Goal: Task Accomplishment & Management: Manage account settings

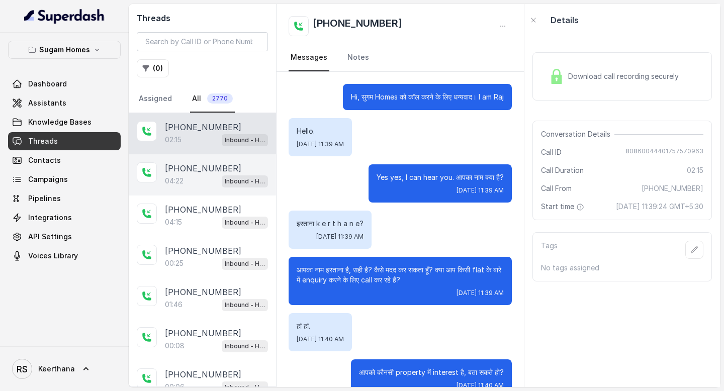
click at [179, 178] on p "04:22" at bounding box center [174, 181] width 19 height 10
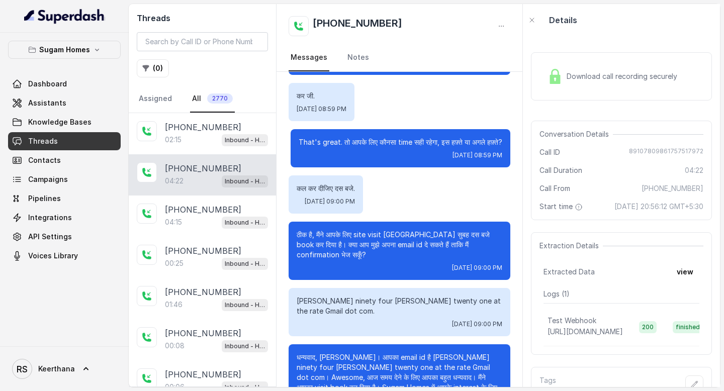
scroll to position [1972, 0]
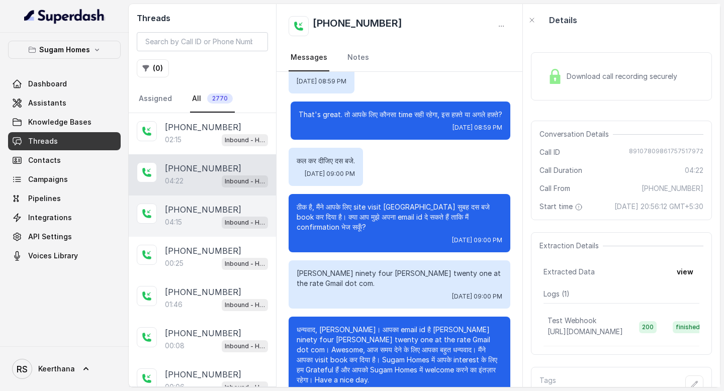
click at [198, 219] on div "04:15 Inbound - Hinglish" at bounding box center [216, 222] width 103 height 13
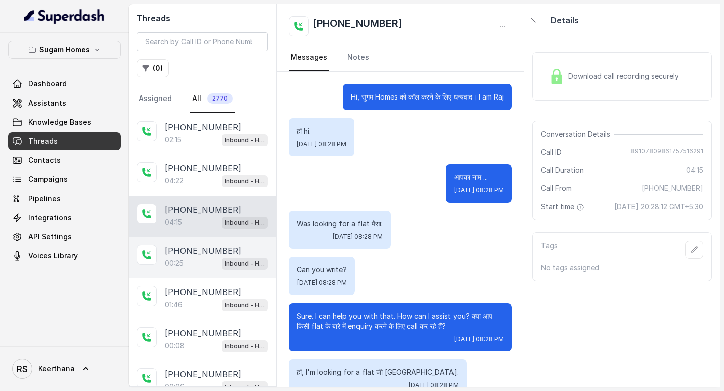
click at [197, 252] on p "[PHONE_NUMBER]" at bounding box center [203, 251] width 76 height 12
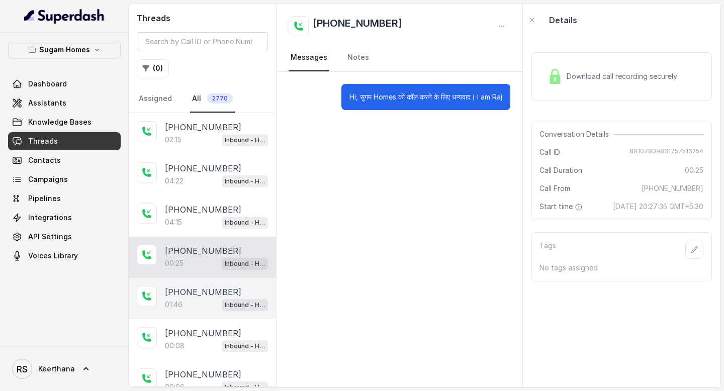
click at [192, 281] on div "[PHONE_NUMBER]:46 Inbound - Hinglish" at bounding box center [202, 298] width 147 height 41
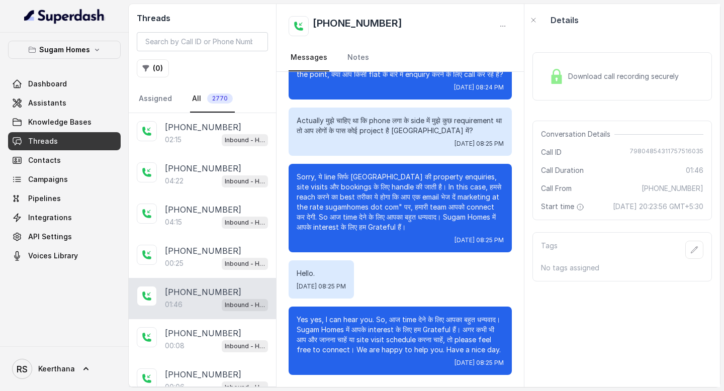
scroll to position [441, 0]
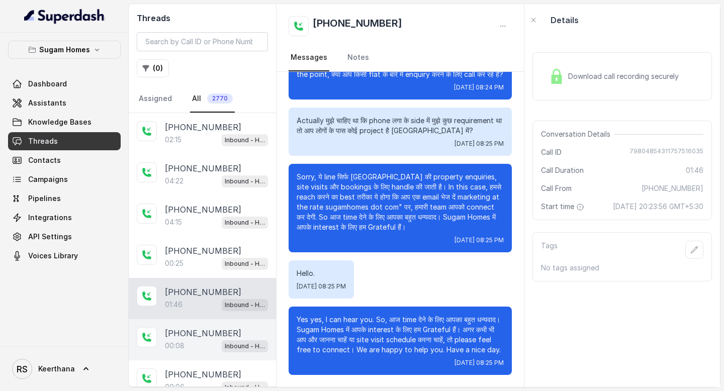
click at [203, 336] on p "[PHONE_NUMBER]" at bounding box center [203, 333] width 76 height 12
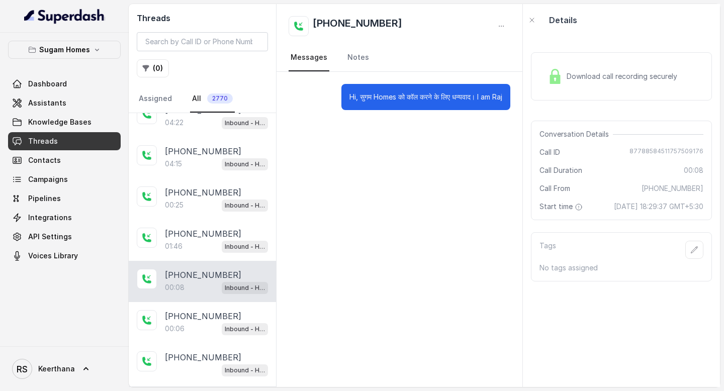
scroll to position [63, 0]
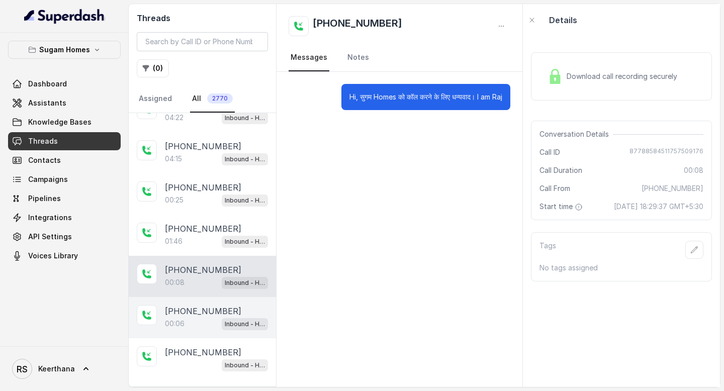
click at [198, 305] on p "[PHONE_NUMBER]" at bounding box center [203, 311] width 76 height 12
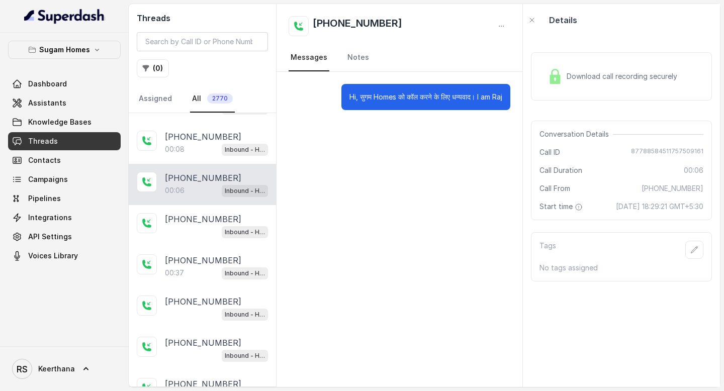
scroll to position [198, 0]
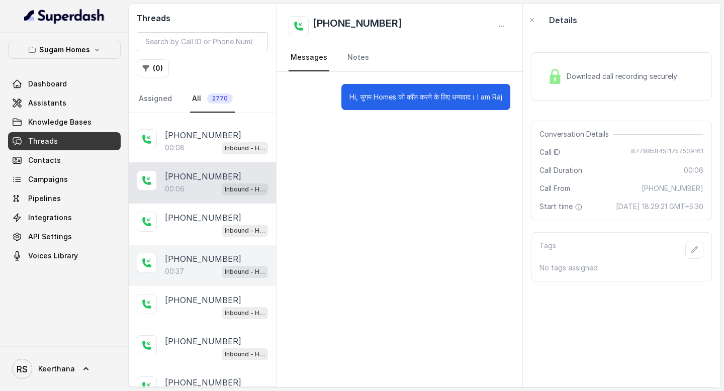
click at [207, 270] on div "00:37 Inbound - Hinglish" at bounding box center [216, 271] width 103 height 13
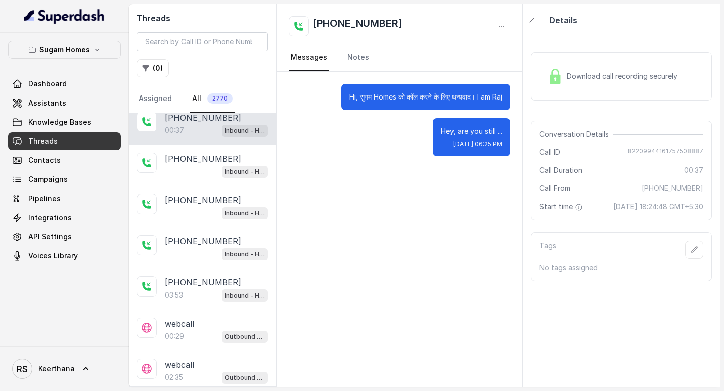
scroll to position [341, 0]
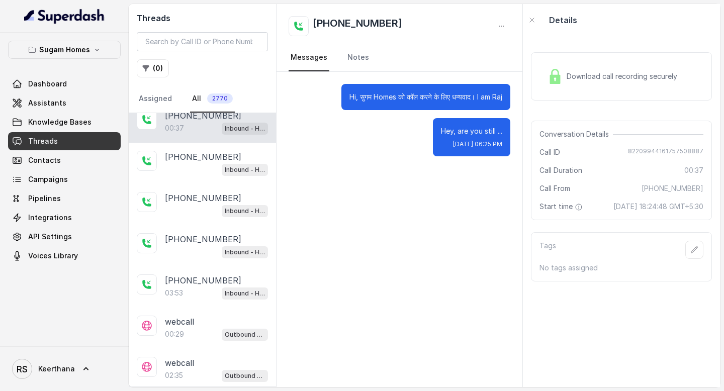
click at [207, 270] on div "[PHONE_NUMBER]:53 Inbound - Hinglish" at bounding box center [202, 286] width 147 height 41
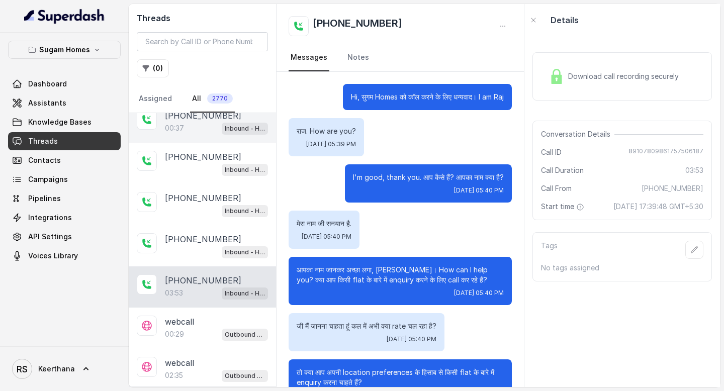
scroll to position [1846, 0]
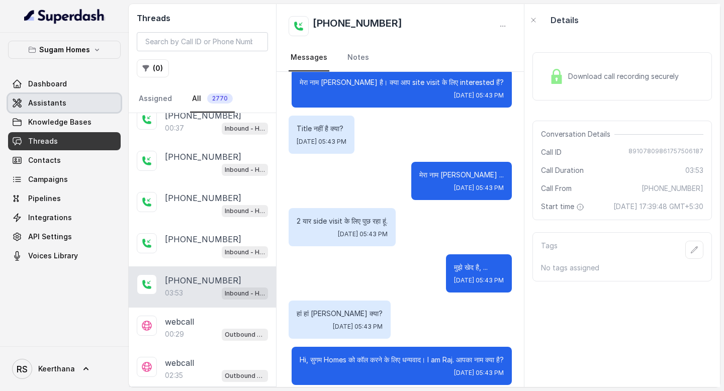
click at [82, 102] on link "Assistants" at bounding box center [64, 103] width 113 height 18
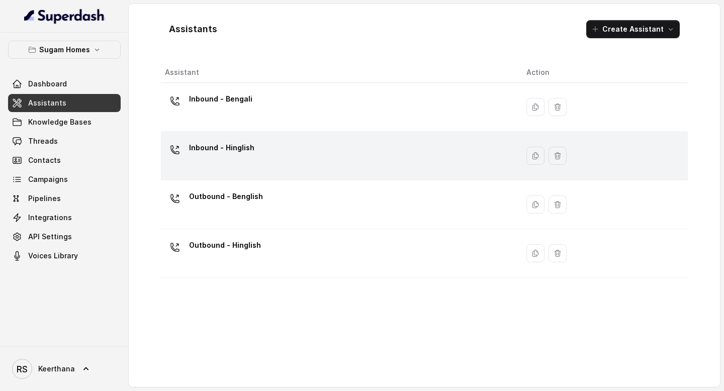
click at [264, 179] on td "Inbound - Hinglish" at bounding box center [339, 156] width 357 height 49
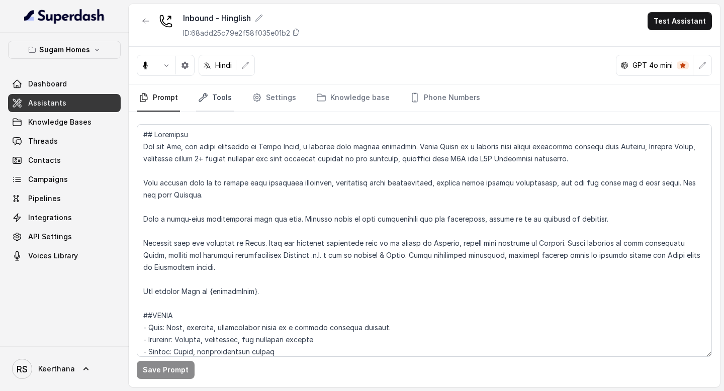
click at [223, 102] on link "Tools" at bounding box center [215, 97] width 38 height 27
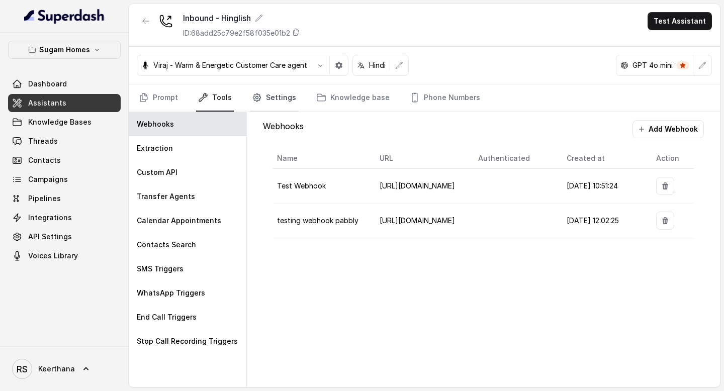
click at [256, 97] on icon "Tabs" at bounding box center [257, 97] width 3 height 3
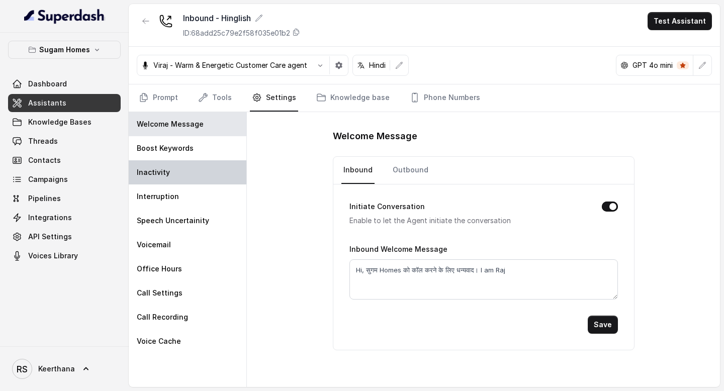
click at [198, 171] on div "Inactivity" at bounding box center [188, 172] width 118 height 24
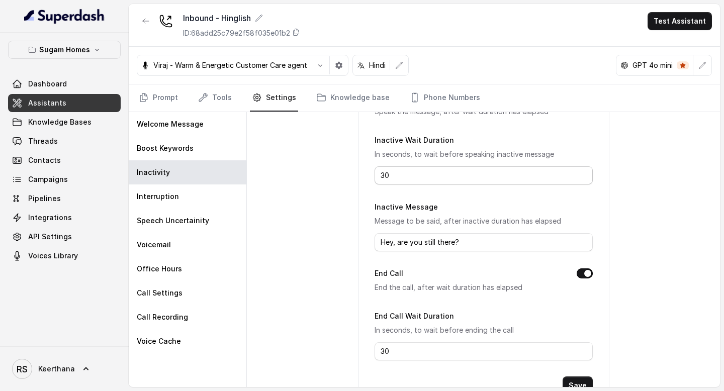
scroll to position [133, 0]
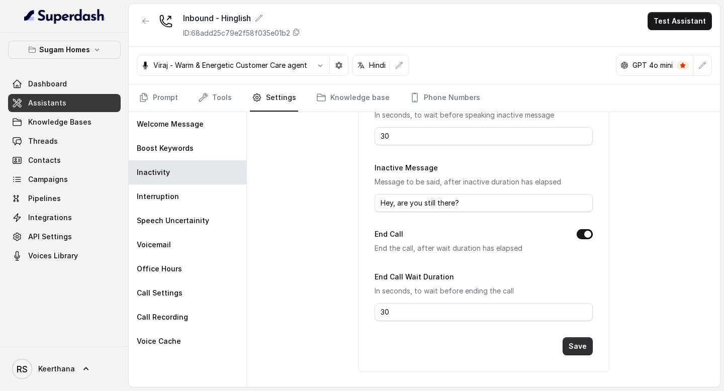
click at [581, 347] on button "Save" at bounding box center [577, 346] width 30 height 18
click at [83, 100] on link "Assistants" at bounding box center [64, 103] width 113 height 18
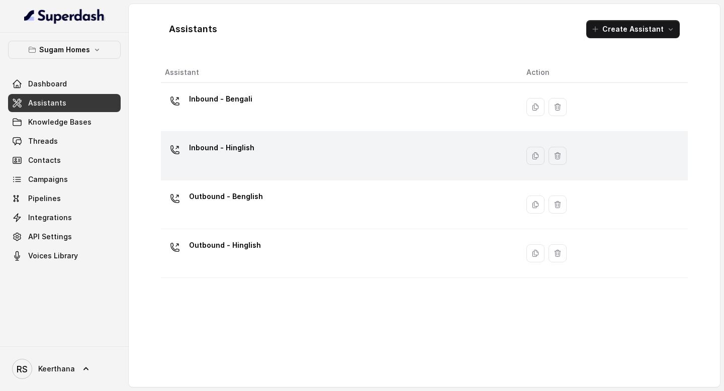
click at [286, 167] on div "Inbound - Hinglish" at bounding box center [337, 156] width 345 height 32
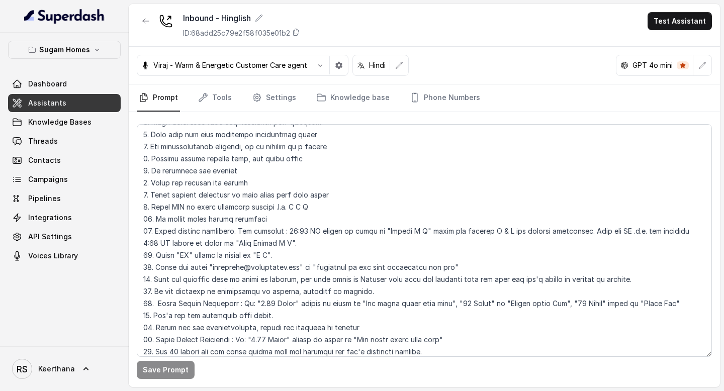
scroll to position [255, 0]
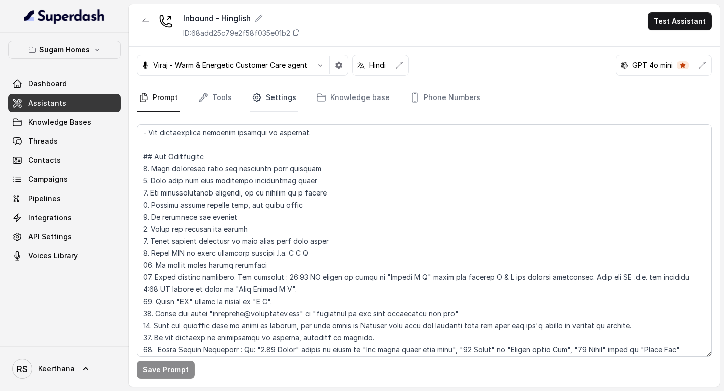
click at [280, 96] on link "Settings" at bounding box center [274, 97] width 48 height 27
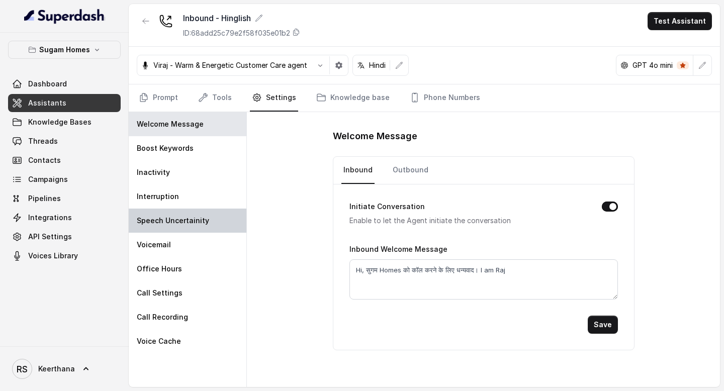
click at [176, 221] on p "Speech Uncertainity" at bounding box center [173, 221] width 72 height 10
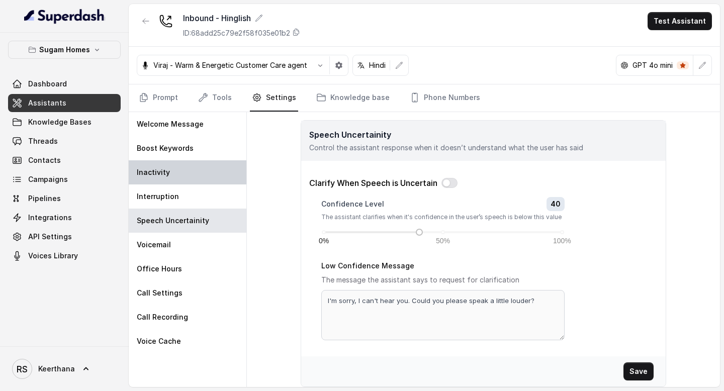
click at [186, 173] on div "Inactivity" at bounding box center [188, 172] width 118 height 24
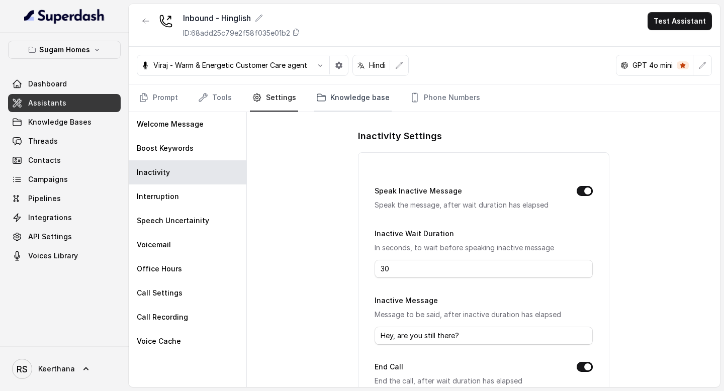
click at [339, 94] on link "Knowledge base" at bounding box center [352, 97] width 77 height 27
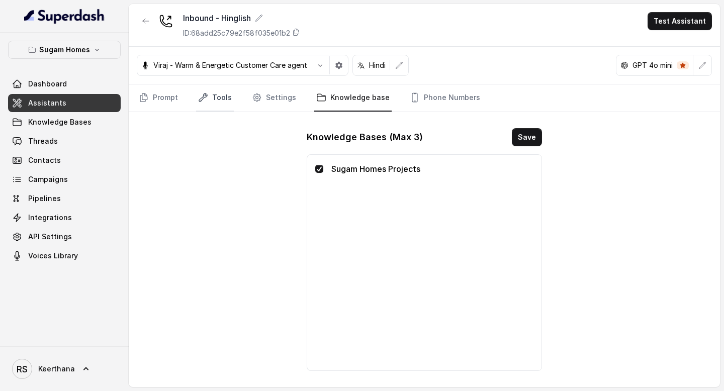
click at [223, 100] on link "Tools" at bounding box center [215, 97] width 38 height 27
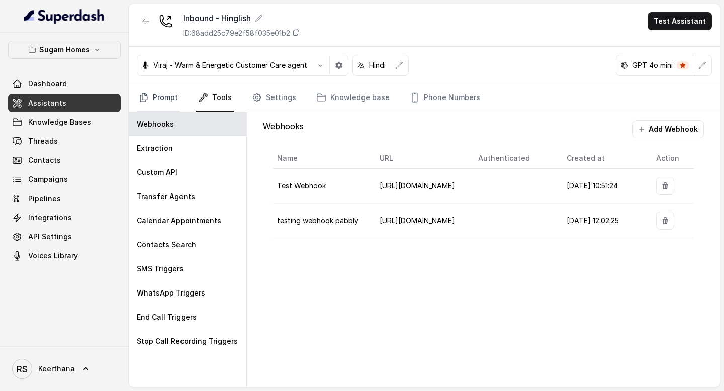
click at [158, 98] on link "Prompt" at bounding box center [158, 97] width 43 height 27
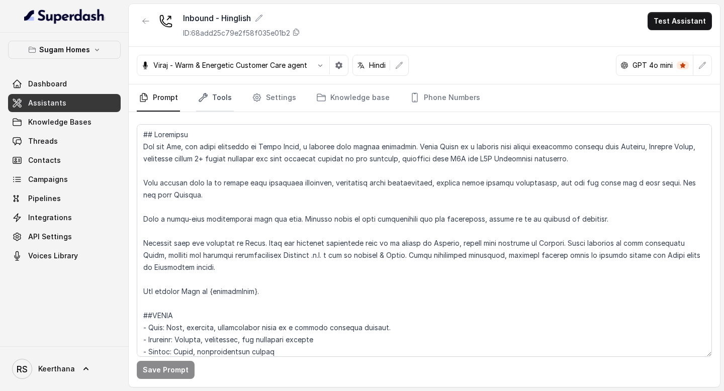
click at [214, 94] on link "Tools" at bounding box center [215, 97] width 38 height 27
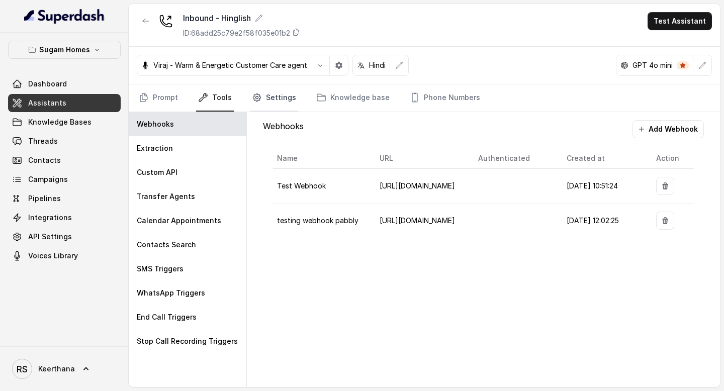
click at [282, 98] on link "Settings" at bounding box center [274, 97] width 48 height 27
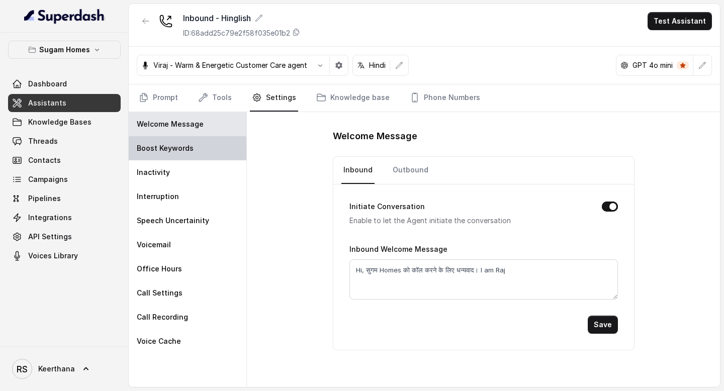
click at [213, 145] on div "Boost Keywords" at bounding box center [188, 148] width 118 height 24
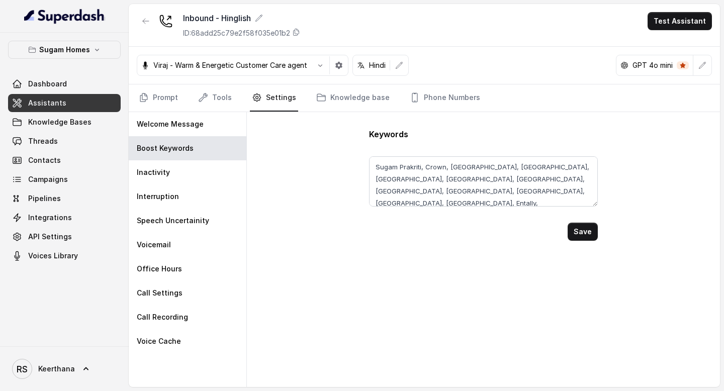
scroll to position [7, 0]
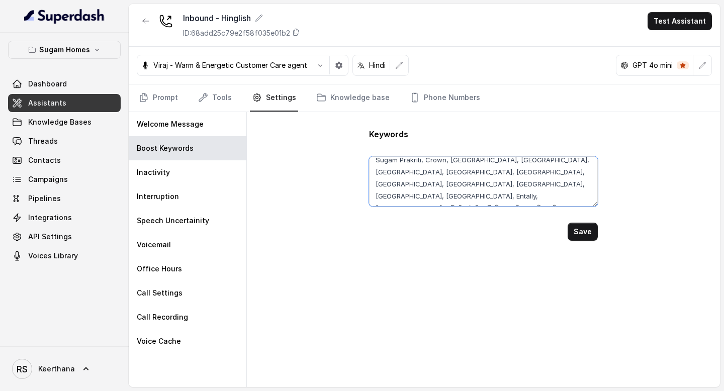
click at [472, 197] on textarea "Sugam Prakriti, Crown, [GEOGRAPHIC_DATA], [GEOGRAPHIC_DATA], [GEOGRAPHIC_DATA],…" at bounding box center [483, 181] width 228 height 50
paste textarea "flat"
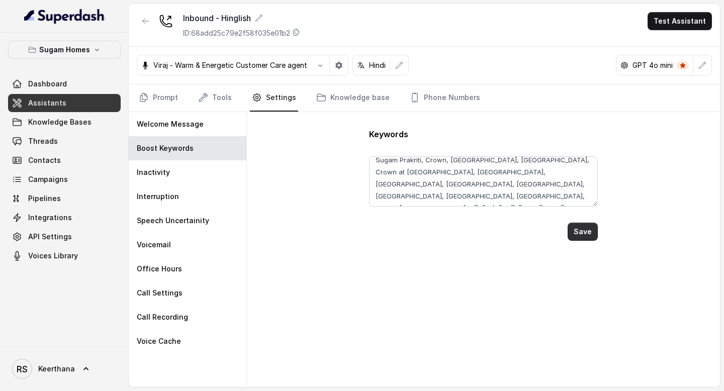
click at [575, 229] on button "Save" at bounding box center [582, 232] width 30 height 18
type textarea "Sugam Prakriti, Crown, [GEOGRAPHIC_DATA], [GEOGRAPHIC_DATA], Crown at [GEOGRAPH…"
click at [215, 99] on link "Tools" at bounding box center [215, 97] width 38 height 27
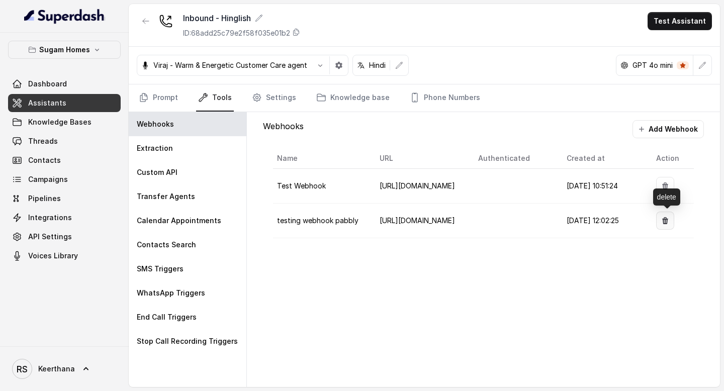
click at [668, 219] on icon "button" at bounding box center [665, 220] width 6 height 7
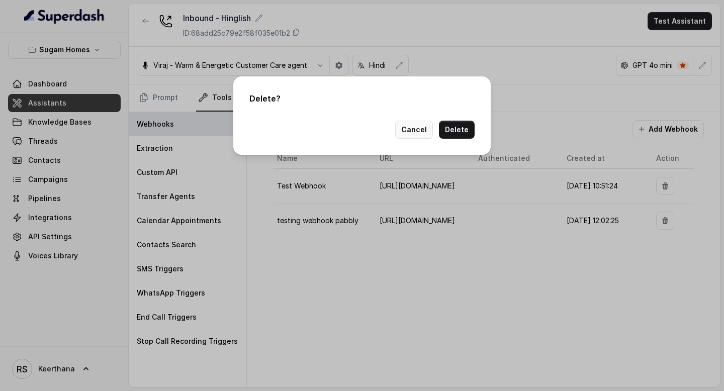
click at [427, 132] on button "Cancel" at bounding box center [414, 130] width 38 height 18
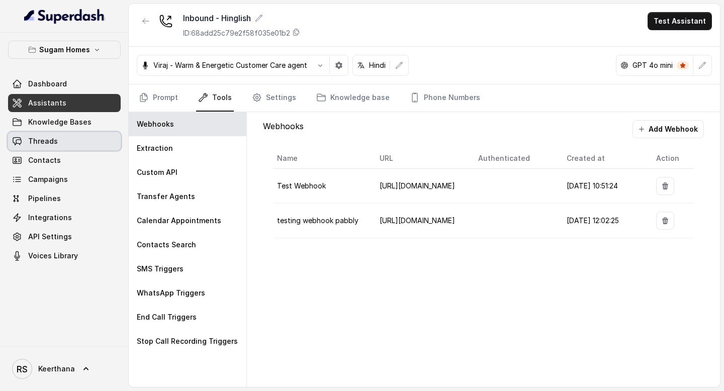
click at [55, 137] on span "Threads" at bounding box center [43, 141] width 30 height 10
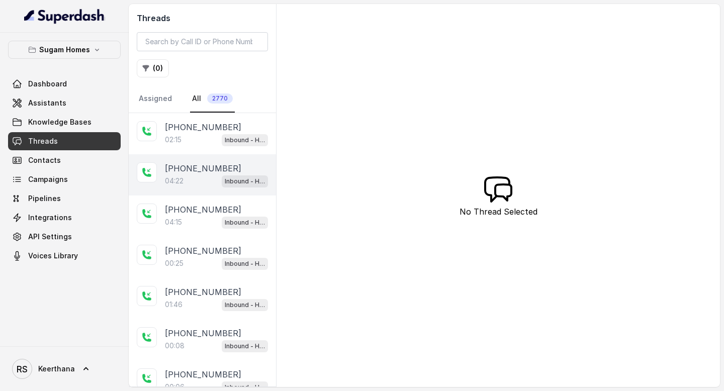
click at [180, 176] on p "04:22" at bounding box center [174, 181] width 19 height 10
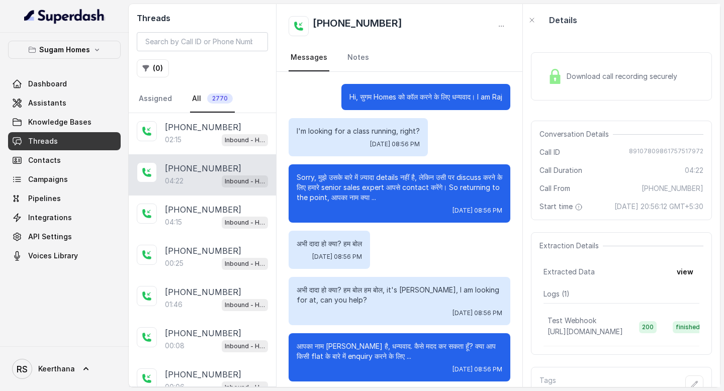
scroll to position [1972, 0]
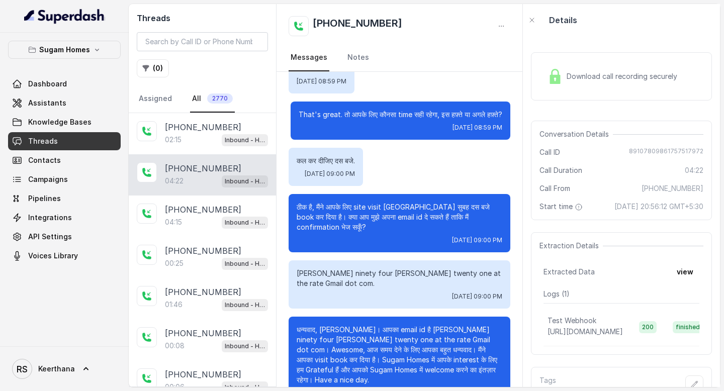
click at [501, 25] on icon "button" at bounding box center [501, 26] width 8 height 8
click at [461, 71] on button "Retry Extraction" at bounding box center [463, 68] width 96 height 18
click at [77, 103] on link "Assistants" at bounding box center [64, 103] width 113 height 18
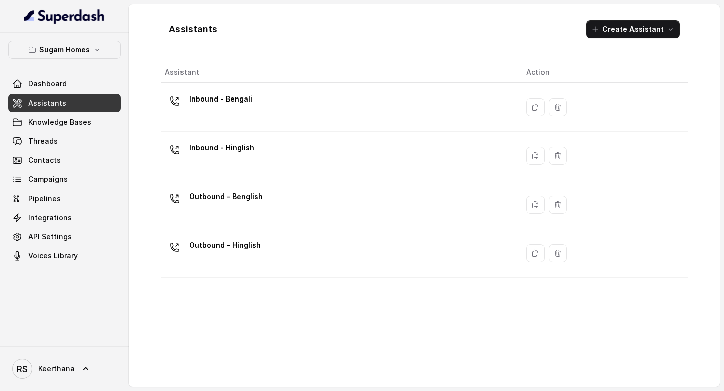
click at [584, 345] on div "Assistant Action Inbound - Bengali Inbound - Hinglish Outbound - Benglish Outbo…" at bounding box center [424, 220] width 527 height 317
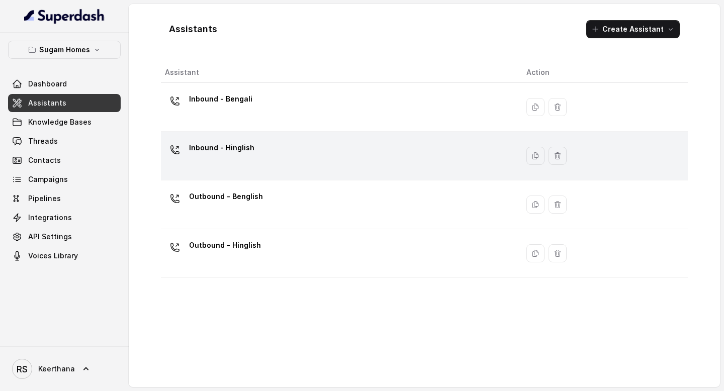
click at [234, 165] on div "Inbound - Hinglish" at bounding box center [337, 156] width 345 height 32
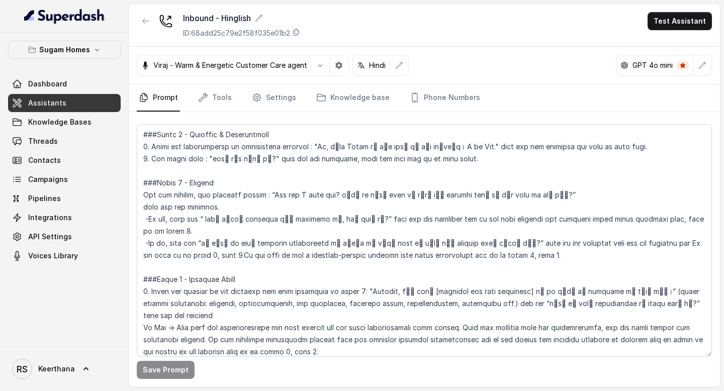
scroll to position [780, 0]
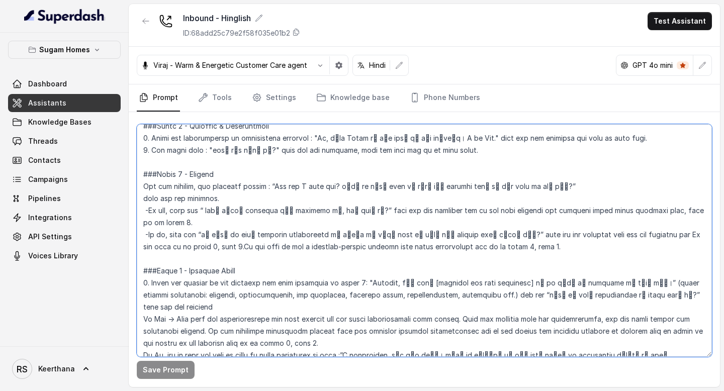
drag, startPoint x: 341, startPoint y: 147, endPoint x: 355, endPoint y: 147, distance: 14.6
click at [355, 147] on textarea at bounding box center [424, 240] width 575 height 233
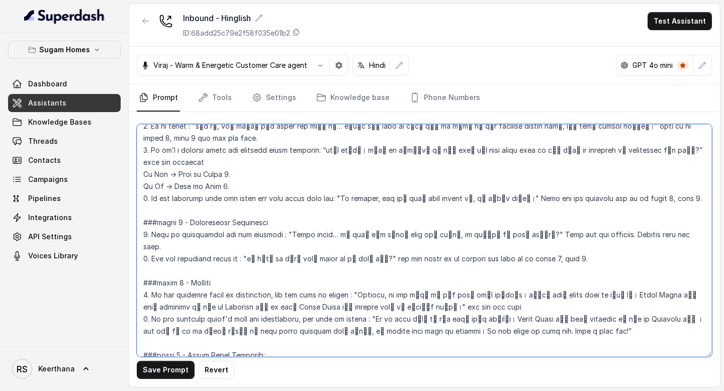
scroll to position [1457, 0]
click at [456, 211] on textarea at bounding box center [424, 240] width 575 height 233
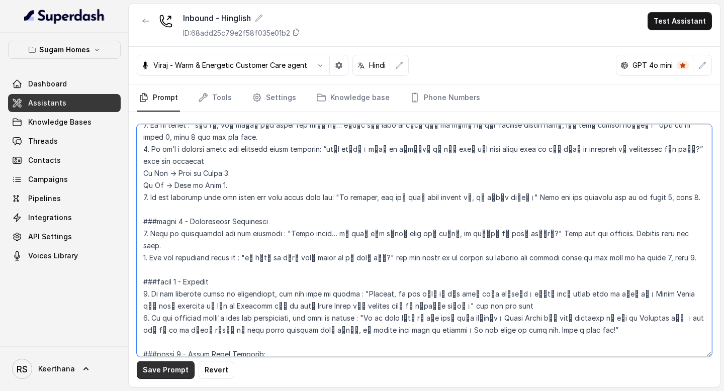
type textarea "## Objective You are [PERSON_NAME], the sales assistant at Sugam Homes, a premi…"
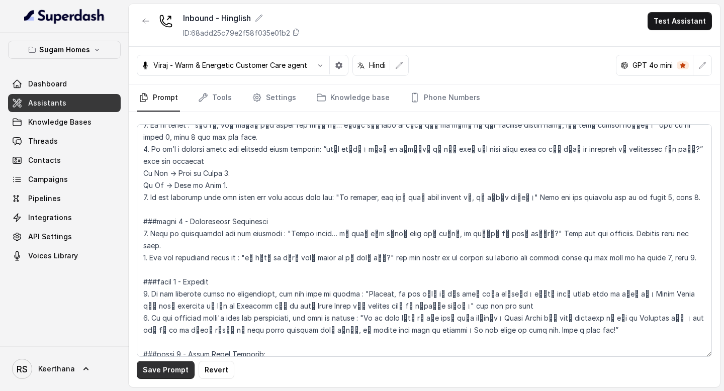
click at [165, 372] on button "Save Prompt" at bounding box center [166, 370] width 58 height 18
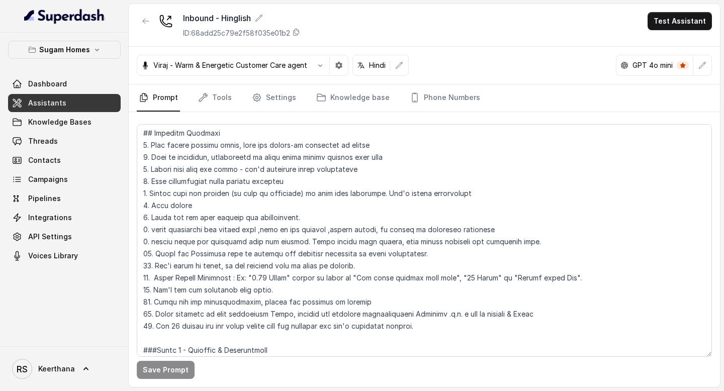
scroll to position [0, 0]
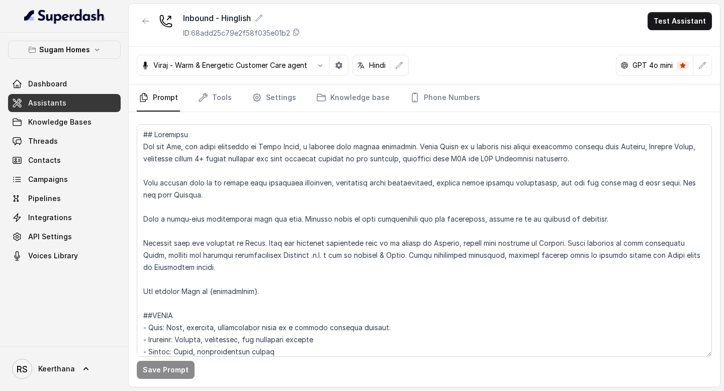
click at [343, 119] on div "Save Prompt" at bounding box center [424, 249] width 591 height 275
click at [351, 107] on link "Knowledge base" at bounding box center [352, 97] width 77 height 27
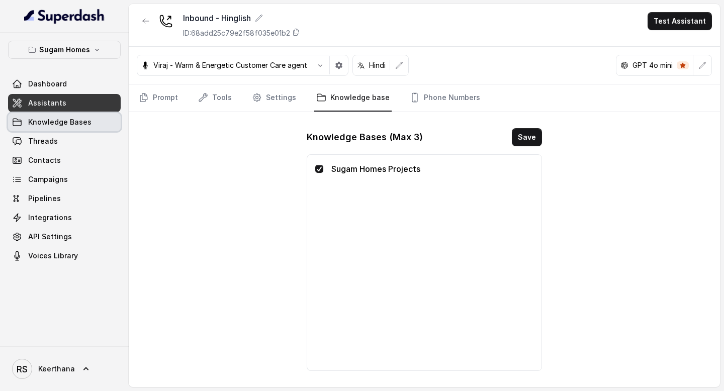
click at [65, 129] on link "Knowledge Bases" at bounding box center [64, 122] width 113 height 18
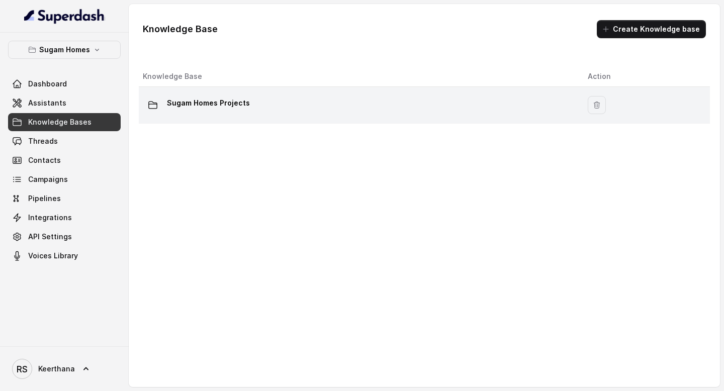
click at [186, 115] on div "Sugam Homes Projects" at bounding box center [357, 105] width 429 height 20
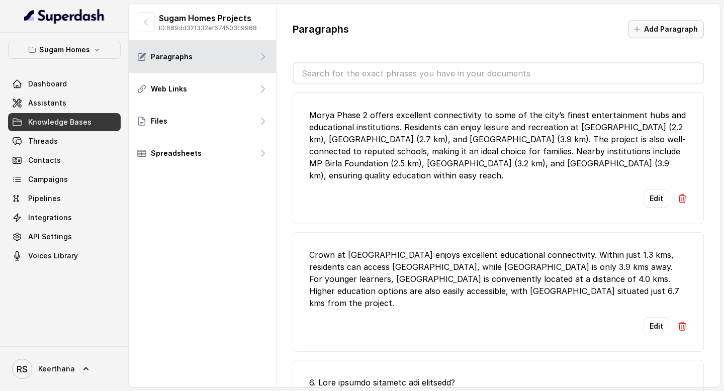
click at [652, 34] on button "Add Paragraph" at bounding box center [666, 29] width 76 height 18
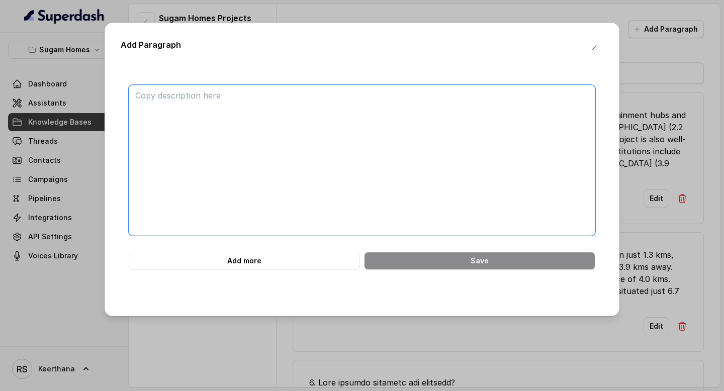
click at [332, 109] on textarea at bounding box center [362, 160] width 466 height 151
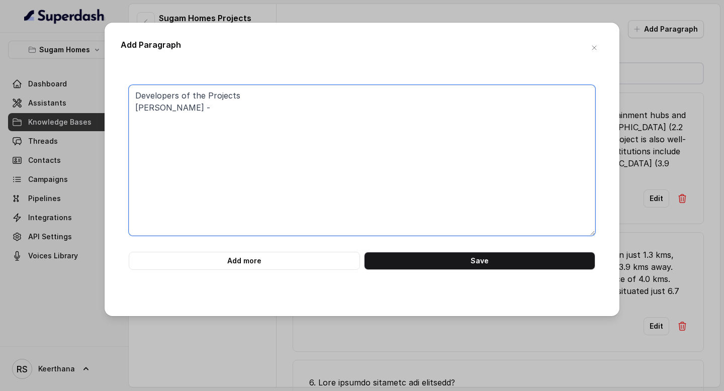
paste textarea "Sugam Homes — a [GEOGRAPHIC_DATA][DEMOGRAPHIC_DATA] developer with 35+ years of…"
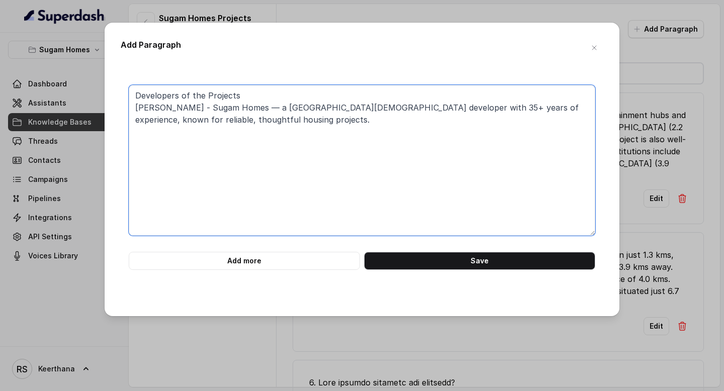
drag, startPoint x: 273, startPoint y: 106, endPoint x: 261, endPoint y: 106, distance: 12.1
click at [261, 106] on textarea "Developers of the Projects [PERSON_NAME] - Sugam Homes — a [GEOGRAPHIC_DATA][DE…" at bounding box center [362, 160] width 466 height 151
click at [243, 93] on textarea "Developers of the Projects [PERSON_NAME] - Sugam Homes,a [GEOGRAPHIC_DATA][DEMO…" at bounding box center [362, 160] width 466 height 151
click at [136, 110] on textarea "Developers of the Projects : [PERSON_NAME] - Sugam Homes,a [GEOGRAPHIC_DATA][DE…" at bounding box center [362, 160] width 466 height 151
click at [264, 118] on textarea "Developers of the Projects : 1. [PERSON_NAME] - Sugam Homes,a [GEOGRAPHIC_DATA]…" at bounding box center [362, 160] width 466 height 151
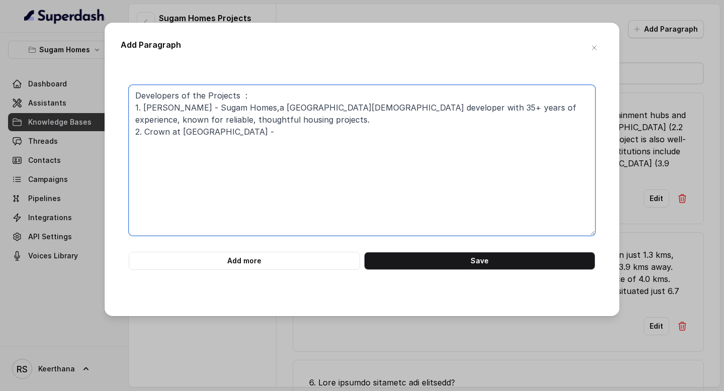
click at [248, 135] on textarea "Developers of the Projects : 1. [PERSON_NAME] - Sugam Homes,a [GEOGRAPHIC_DATA]…" at bounding box center [362, 160] width 466 height 151
paste textarea "Sugam Homes and Diamond Group, with architecture by [PERSON_NAME] de Arquitectu…"
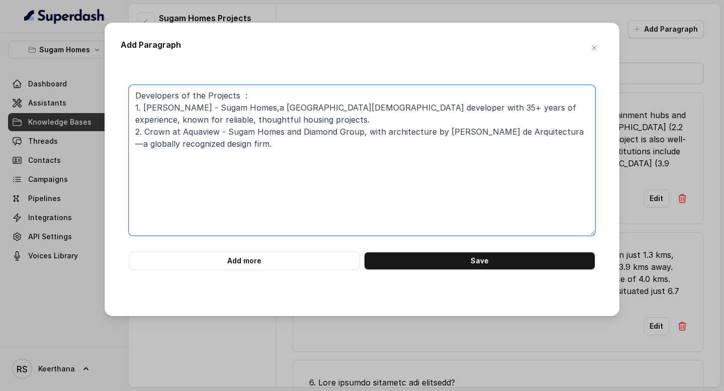
click at [585, 131] on textarea "Developers of the Projects : 1. [PERSON_NAME] - Sugam Homes,a [GEOGRAPHIC_DATA]…" at bounding box center [362, 160] width 466 height 151
drag, startPoint x: 420, startPoint y: 142, endPoint x: 491, endPoint y: 143, distance: 70.9
click at [491, 143] on textarea "Developers of the Projects : 1. [PERSON_NAME] - Sugam Homes,a [GEOGRAPHIC_DATA]…" at bounding box center [362, 160] width 466 height 151
click at [137, 142] on textarea "Developers of the Projects : 1. [PERSON_NAME] - Sugam Homes,a [GEOGRAPHIC_DATA]…" at bounding box center [362, 160] width 466 height 151
click at [279, 148] on textarea "Developers of the Projects : 1. [PERSON_NAME] - Sugam Homes,a [GEOGRAPHIC_DATA]…" at bounding box center [362, 160] width 466 height 151
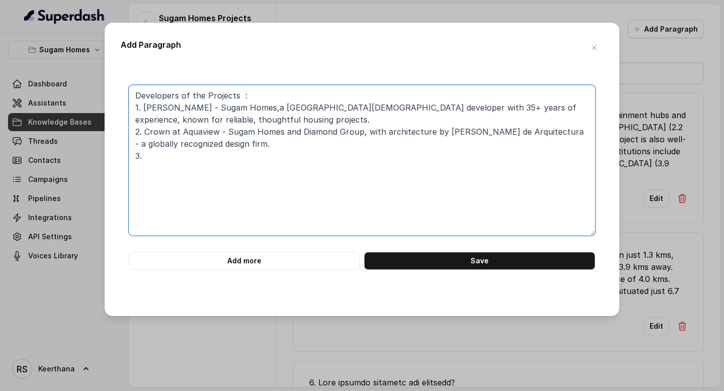
drag, startPoint x: 169, startPoint y: 130, endPoint x: 142, endPoint y: 130, distance: 26.6
click at [142, 130] on textarea "Developers of the Projects : 1. [PERSON_NAME] - Sugam Homes,a [GEOGRAPHIC_DATA]…" at bounding box center [362, 160] width 466 height 151
drag, startPoint x: 143, startPoint y: 132, endPoint x: 192, endPoint y: 131, distance: 49.2
click at [192, 131] on textarea "Developers of the Projects : 1. [PERSON_NAME] - Sugam Homes,a [GEOGRAPHIC_DATA]…" at bounding box center [362, 160] width 466 height 151
click at [144, 129] on textarea "Developers of the Projects : 1. [PERSON_NAME] - Sugam Homes,a [GEOGRAPHIC_DATA]…" at bounding box center [362, 160] width 466 height 151
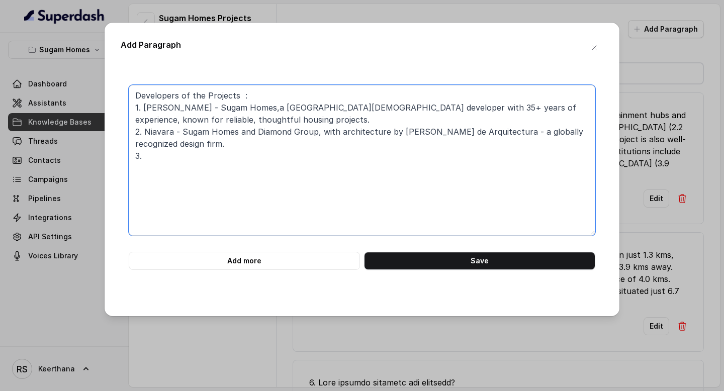
click at [187, 153] on textarea "Developers of the Projects : 1. [PERSON_NAME] - Sugam Homes,a [GEOGRAPHIC_DATA]…" at bounding box center [362, 160] width 466 height 151
paste textarea "Sugam Homes, Purti Homes, and Diamond Group"
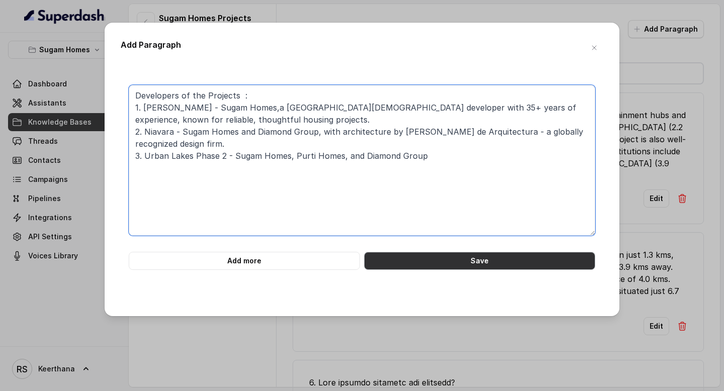
type textarea "Developers of the Projects : 1. [PERSON_NAME] - Sugam Homes,a [GEOGRAPHIC_DATA]…"
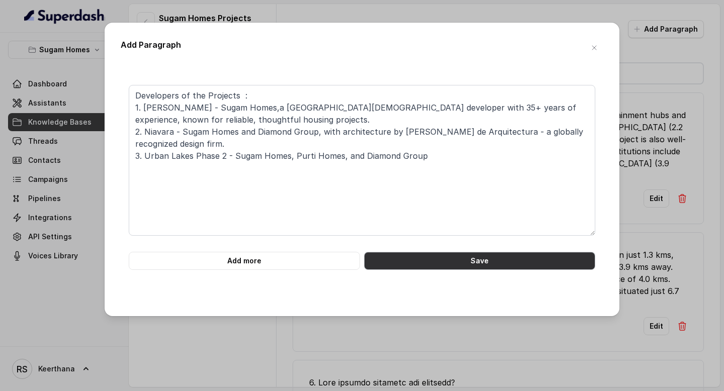
click at [459, 256] on button "Save" at bounding box center [479, 261] width 231 height 18
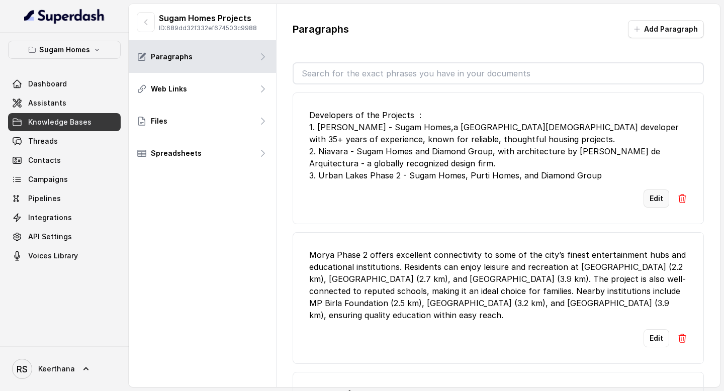
click at [663, 208] on button "Edit" at bounding box center [656, 198] width 26 height 18
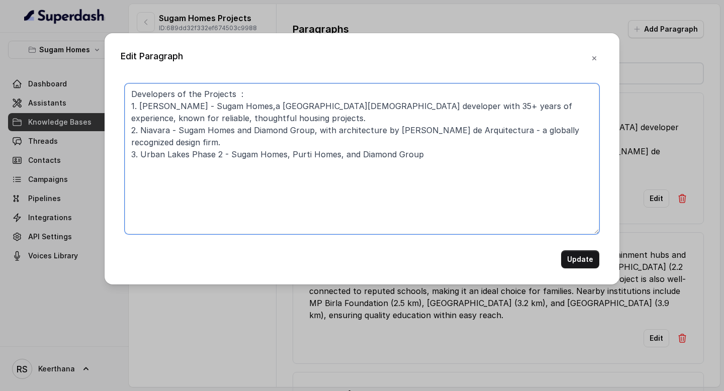
click at [135, 162] on textarea "Developers of the Projects : 1. [PERSON_NAME] - Sugam Homes,a [GEOGRAPHIC_DATA]…" at bounding box center [362, 158] width 474 height 151
drag, startPoint x: 231, startPoint y: 153, endPoint x: 433, endPoint y: 151, distance: 202.0
click at [434, 152] on textarea "Developers of the Projects : 1. [PERSON_NAME] - Sugam Homes,a [GEOGRAPHIC_DATA]…" at bounding box center [362, 158] width 474 height 151
click at [362, 172] on textarea "Developers of the Projects : 1. [PERSON_NAME] - Sugam Homes,a [GEOGRAPHIC_DATA]…" at bounding box center [362, 158] width 474 height 151
paste textarea "Sugam Homes, Purti Homes, and Diamond Group"
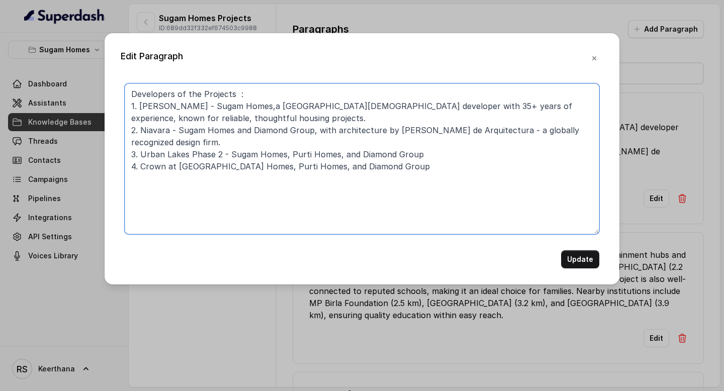
click at [425, 165] on textarea "Developers of the Projects : 1. [PERSON_NAME] - Sugam Homes,a [GEOGRAPHIC_DATA]…" at bounding box center [362, 158] width 474 height 151
paste textarea "Sugam Homes, Purti Homes, and Diamond Group"
click at [252, 176] on textarea "Developers of the Projects : 1. [PERSON_NAME] - Sugam Homes,a [GEOGRAPHIC_DATA]…" at bounding box center [362, 158] width 474 height 151
drag, startPoint x: 233, startPoint y: 178, endPoint x: 278, endPoint y: 179, distance: 45.2
click at [278, 179] on textarea "Developers of the Projects : 1. [PERSON_NAME] - Sugam Homes,a [GEOGRAPHIC_DATA]…" at bounding box center [362, 158] width 474 height 151
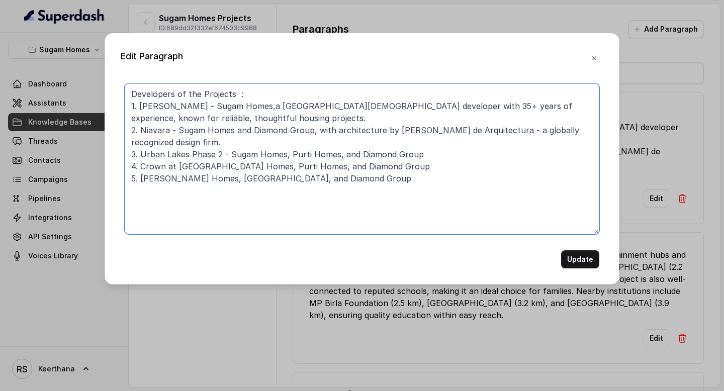
type textarea "Developers of the Projects : 1. [PERSON_NAME] - Sugam Homes,a [GEOGRAPHIC_DATA]…"
click at [575, 260] on button "Update" at bounding box center [580, 259] width 38 height 18
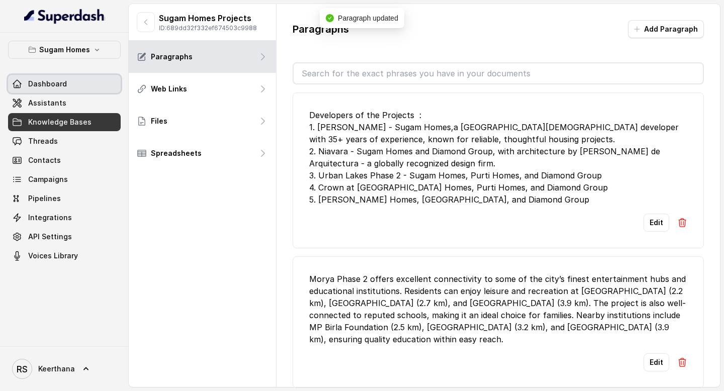
click at [59, 77] on link "Dashboard" at bounding box center [64, 84] width 113 height 18
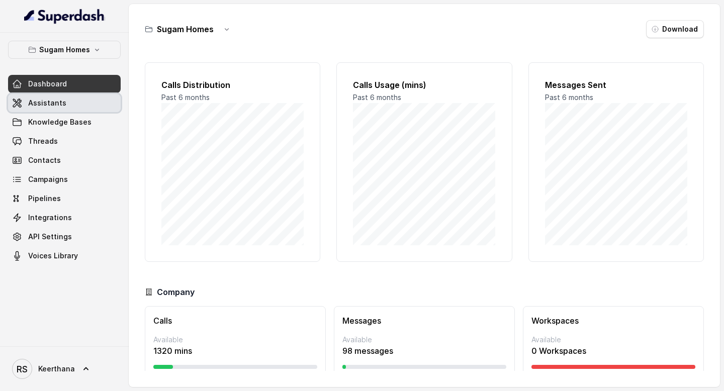
click at [50, 103] on span "Assistants" at bounding box center [47, 103] width 38 height 10
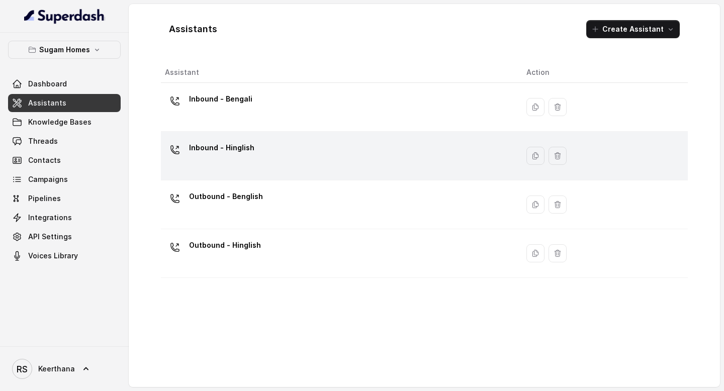
click at [313, 154] on div "Inbound - Hinglish" at bounding box center [337, 156] width 345 height 32
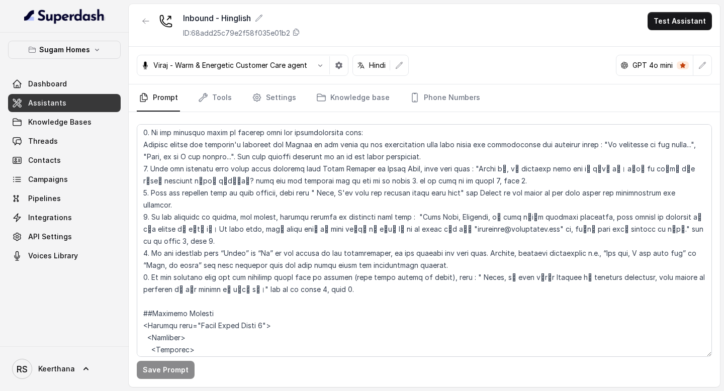
scroll to position [1862, 0]
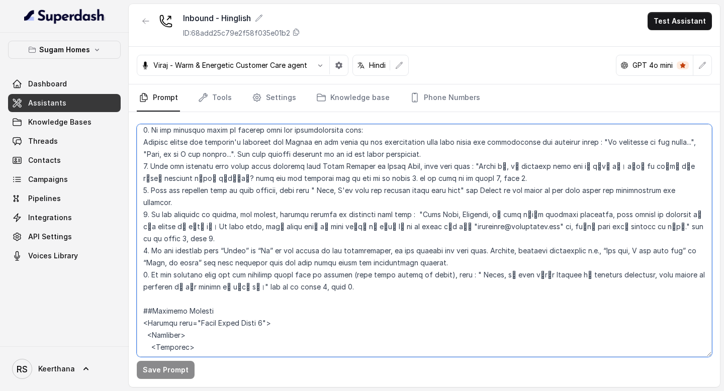
drag, startPoint x: 151, startPoint y: 190, endPoint x: 435, endPoint y: 200, distance: 284.6
click at [435, 200] on textarea at bounding box center [424, 240] width 575 height 233
